Goal: Information Seeking & Learning: Understand process/instructions

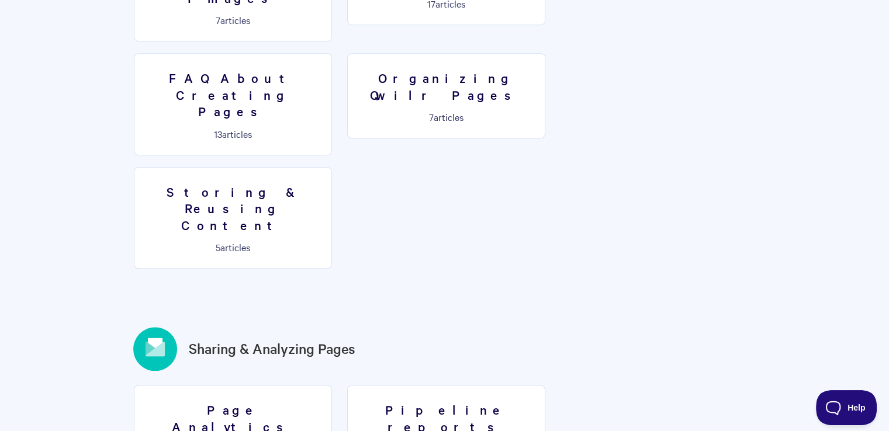
scroll to position [1285, 0]
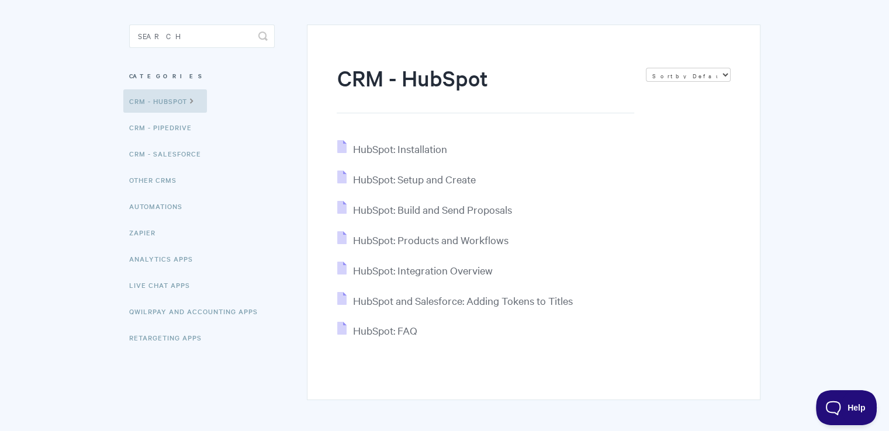
scroll to position [145, 0]
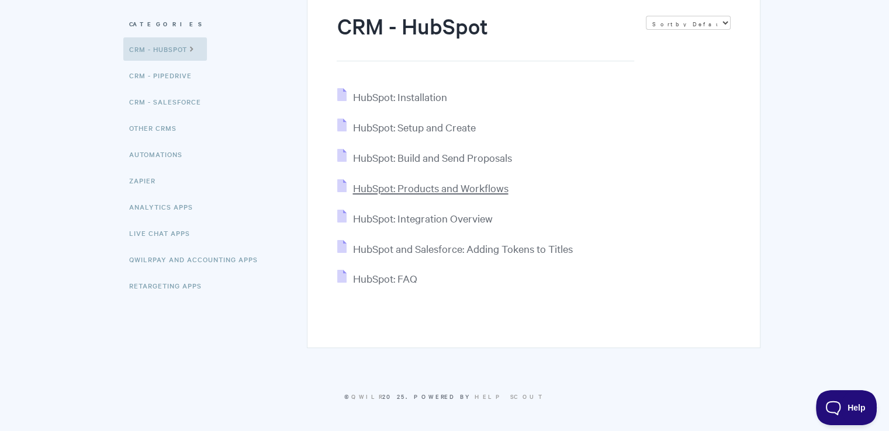
click at [418, 185] on span "HubSpot: Products and Workflows" at bounding box center [429, 187] width 155 height 13
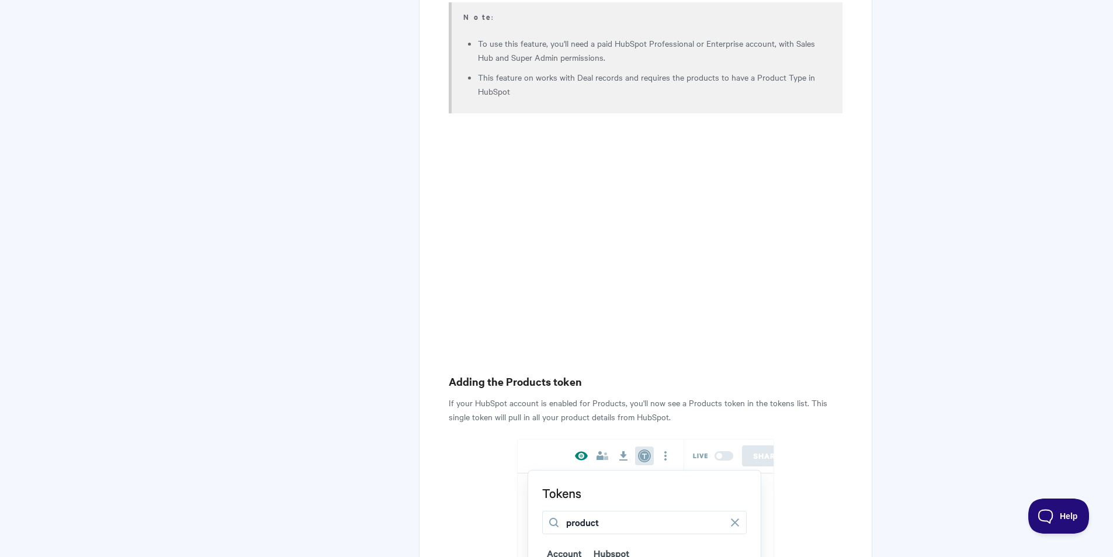
scroll to position [643, 0]
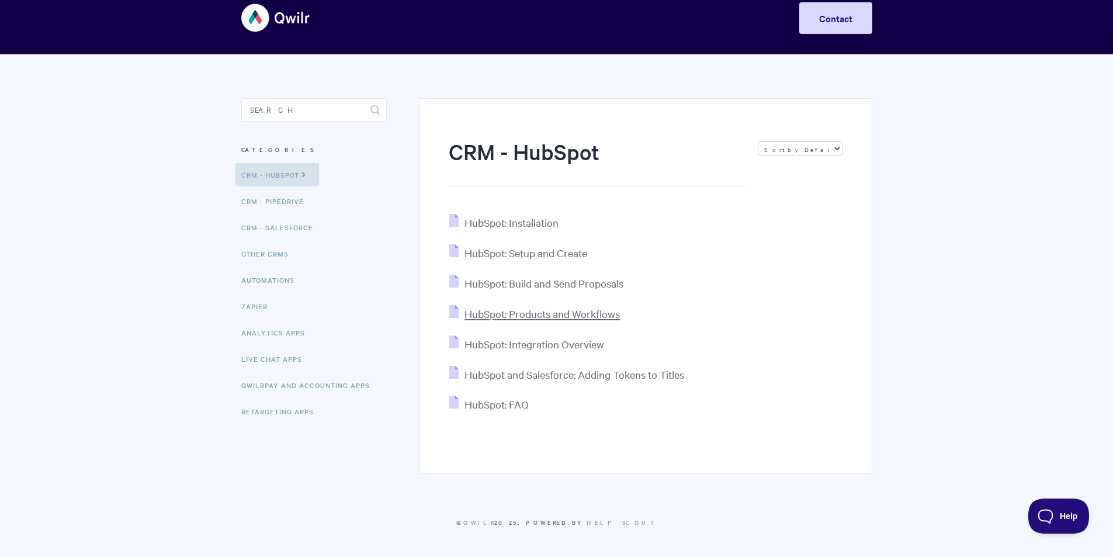
click at [484, 310] on span "HubSpot: Products and Workflows" at bounding box center [542, 313] width 155 height 13
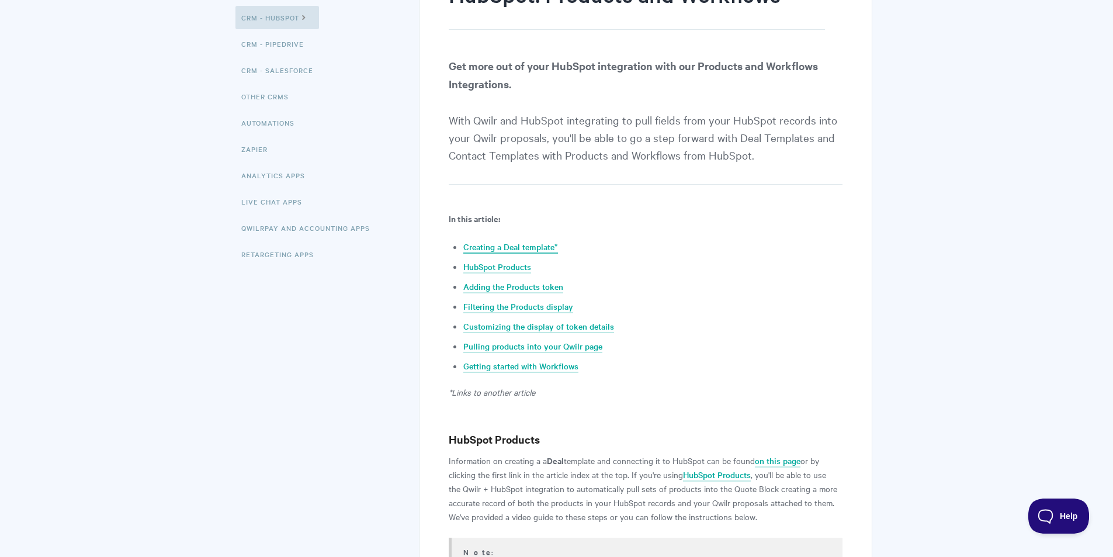
click at [528, 243] on link "Creating a Deal template*" at bounding box center [510, 247] width 95 height 13
click at [507, 266] on link "HubSpot Products" at bounding box center [497, 267] width 68 height 13
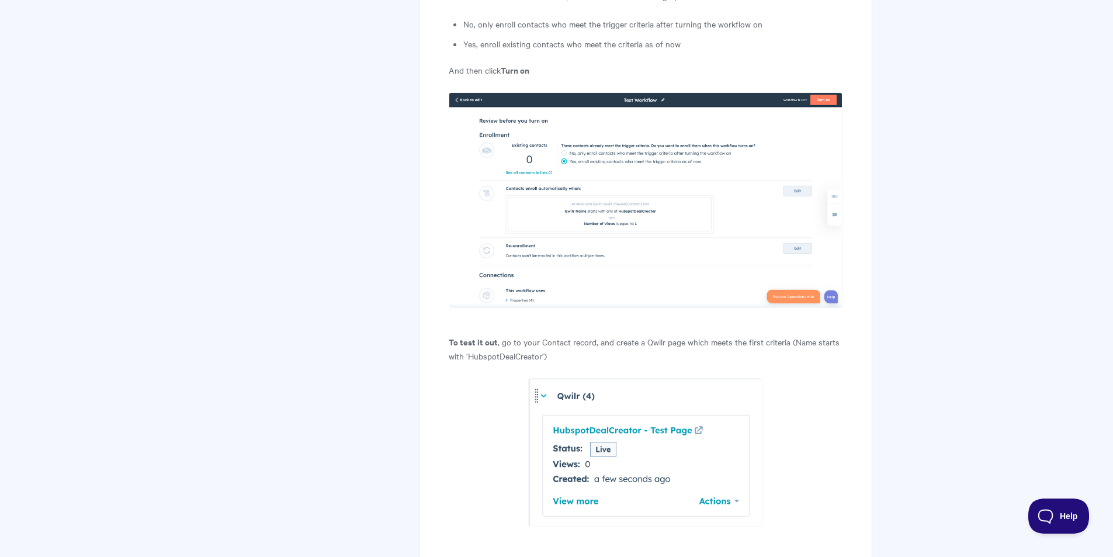
scroll to position [9225, 0]
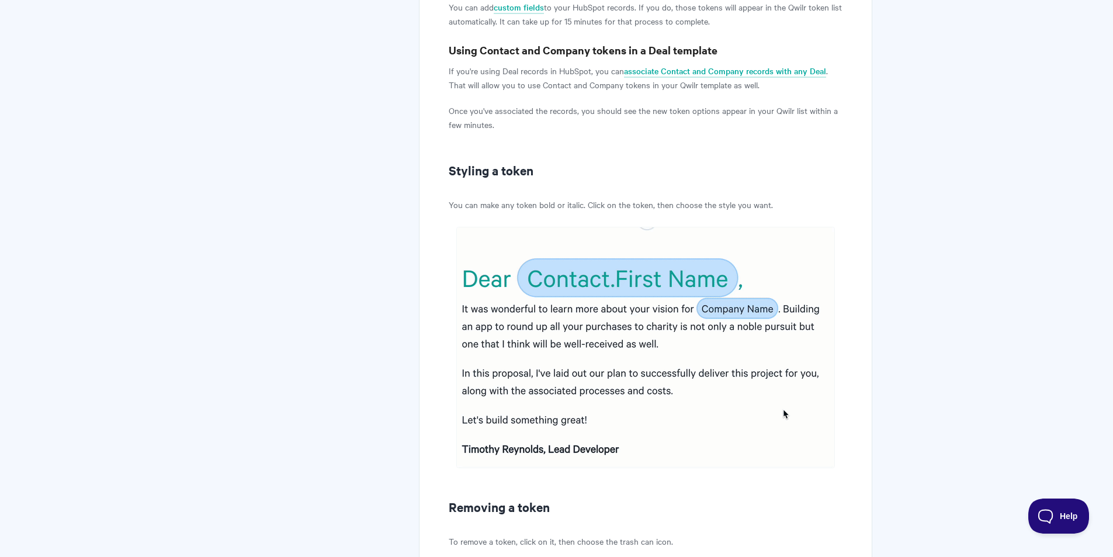
scroll to position [5122, 0]
